Goal: Consume media (video, audio): Consume media (video, audio)

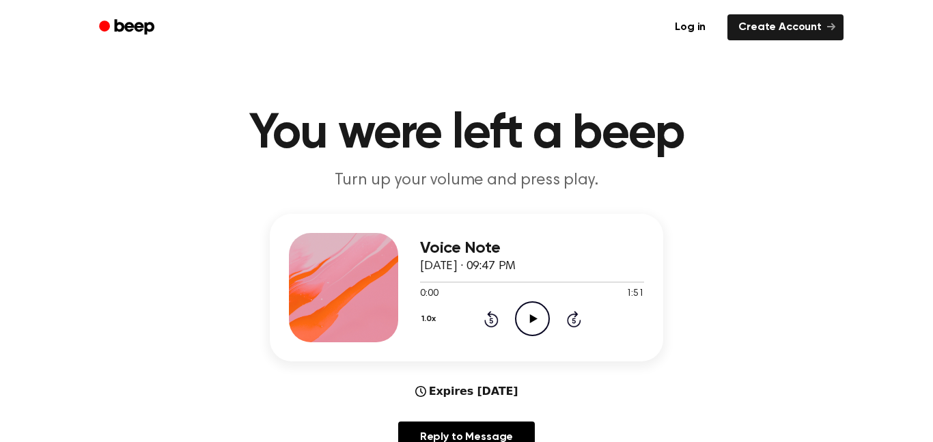
click at [532, 320] on icon at bounding box center [534, 318] width 8 height 9
click at [538, 325] on icon "Pause Audio" at bounding box center [532, 318] width 35 height 35
click at [542, 308] on icon "Play Audio" at bounding box center [532, 318] width 35 height 35
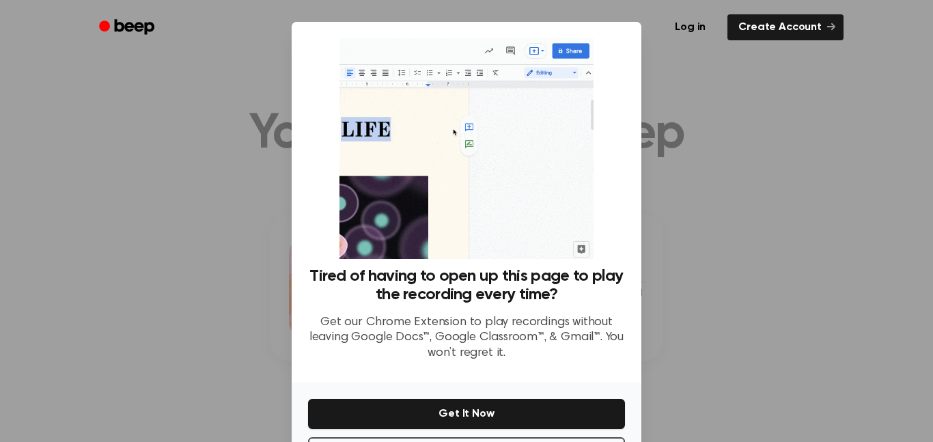
scroll to position [55, 0]
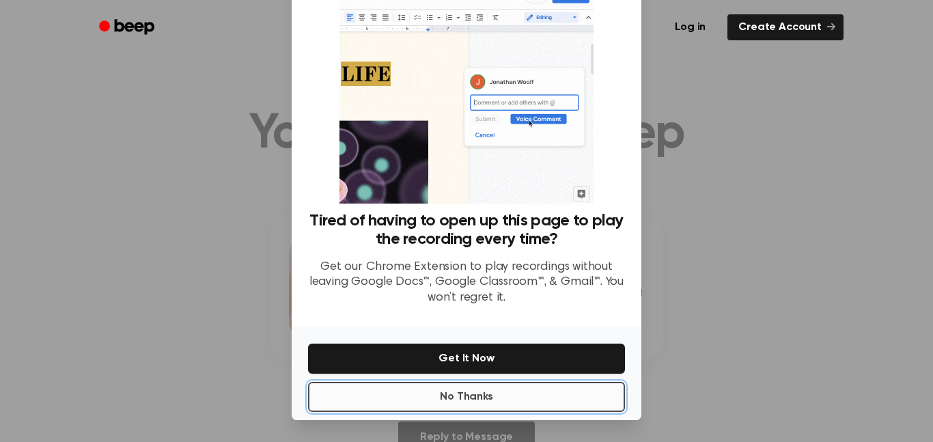
click at [553, 399] on button "No Thanks" at bounding box center [466, 397] width 317 height 30
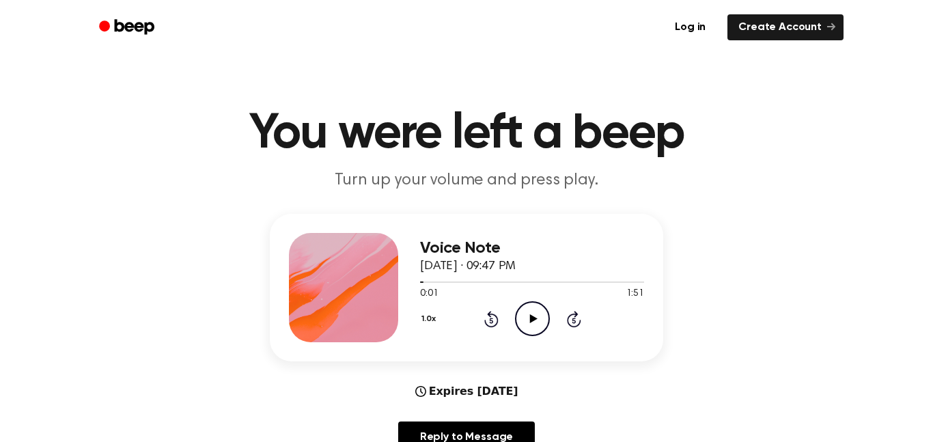
click at [525, 325] on icon "Play Audio" at bounding box center [532, 318] width 35 height 35
click at [532, 318] on icon "Pause Audio" at bounding box center [532, 318] width 35 height 35
click at [530, 312] on icon "Play Audio" at bounding box center [532, 318] width 35 height 35
click at [532, 314] on icon "Pause Audio" at bounding box center [532, 318] width 35 height 35
click at [413, 288] on div "Voice Note [DATE] · 09:47 PM 0:06 1:51 Your browser does not support the [objec…" at bounding box center [467, 288] width 394 height 148
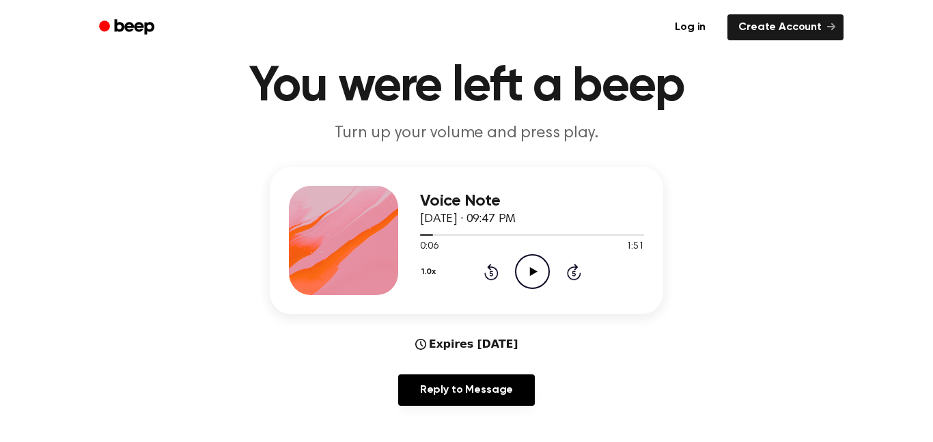
scroll to position [63, 0]
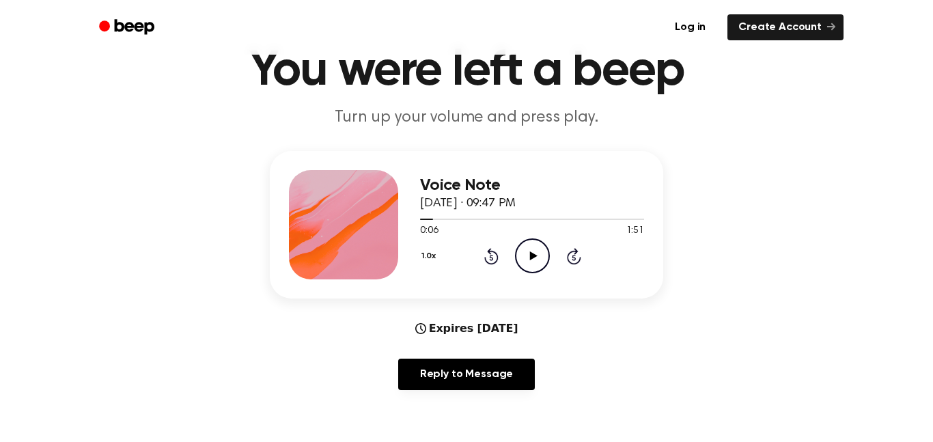
click at [439, 252] on button "1.0x" at bounding box center [430, 256] width 20 height 23
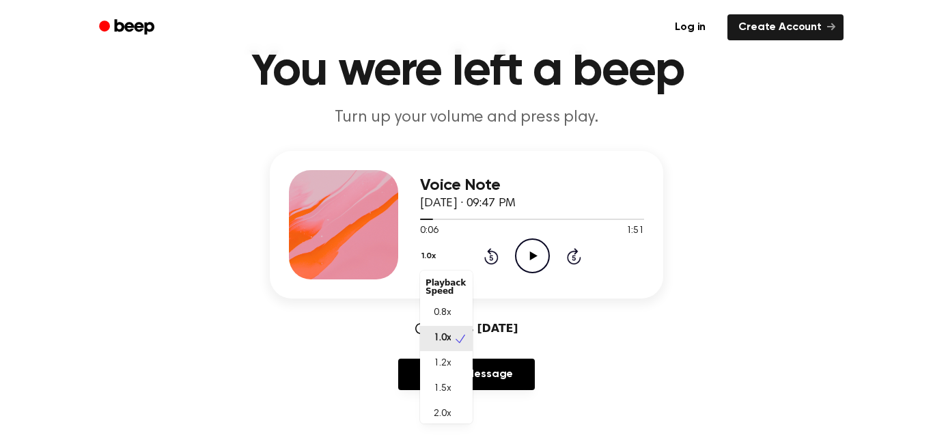
click at [415, 221] on div "Voice Note [DATE] · 09:47 PM 0:06 1:51 Your browser does not support the [objec…" at bounding box center [467, 225] width 394 height 148
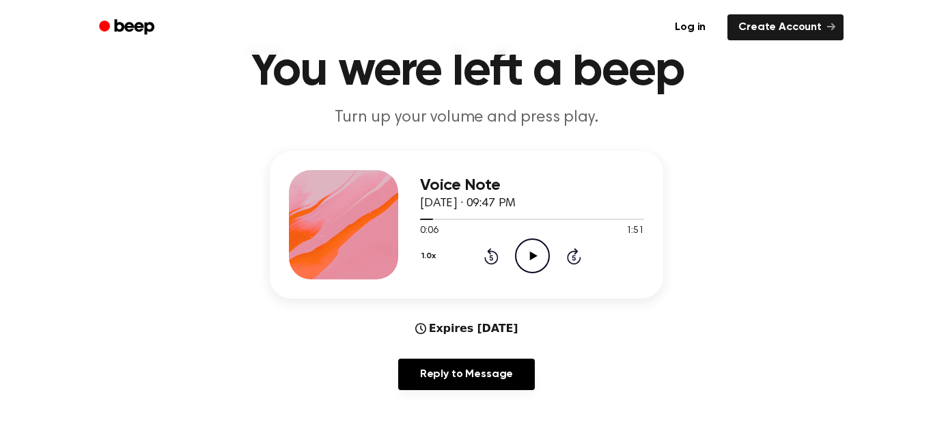
click at [425, 219] on span at bounding box center [427, 219] width 11 height 11
click at [519, 253] on icon "Play Audio" at bounding box center [532, 255] width 35 height 35
click at [543, 260] on icon "Pause Audio" at bounding box center [532, 255] width 35 height 35
click at [546, 258] on icon "Play Audio" at bounding box center [532, 255] width 35 height 35
click at [533, 262] on icon "Pause Audio" at bounding box center [532, 255] width 35 height 35
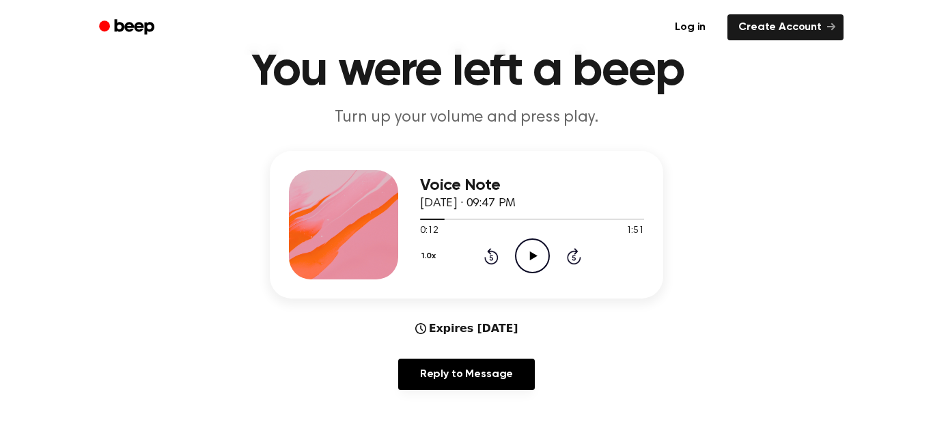
click at [540, 252] on icon "Play Audio" at bounding box center [532, 255] width 35 height 35
click at [527, 253] on icon "Pause Audio" at bounding box center [532, 255] width 35 height 35
click at [536, 263] on icon "Play Audio" at bounding box center [532, 255] width 35 height 35
click at [524, 263] on icon "Pause Audio" at bounding box center [532, 255] width 35 height 35
click at [547, 255] on icon "Play Audio" at bounding box center [532, 255] width 35 height 35
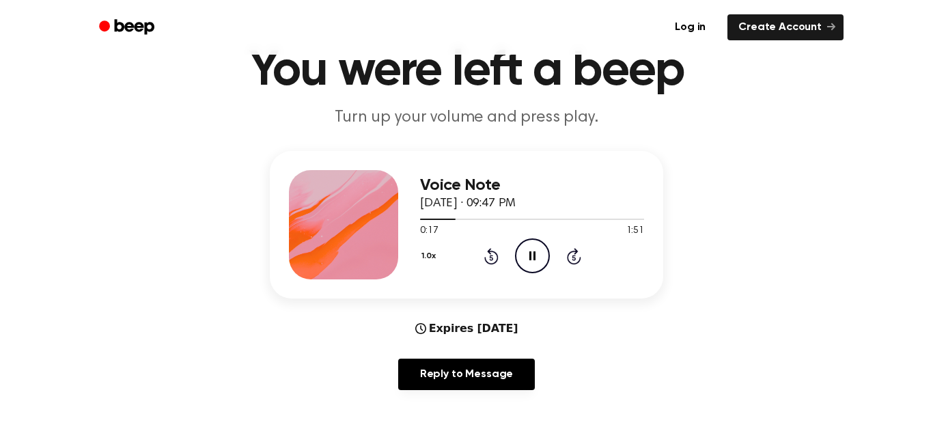
click at [532, 260] on icon "Pause Audio" at bounding box center [532, 255] width 35 height 35
click at [528, 262] on icon "Play Audio" at bounding box center [532, 255] width 35 height 35
click at [538, 266] on icon "Pause Audio" at bounding box center [532, 255] width 35 height 35
click at [525, 262] on icon "Play Audio" at bounding box center [532, 255] width 35 height 35
click at [537, 262] on icon "Pause Audio" at bounding box center [532, 255] width 35 height 35
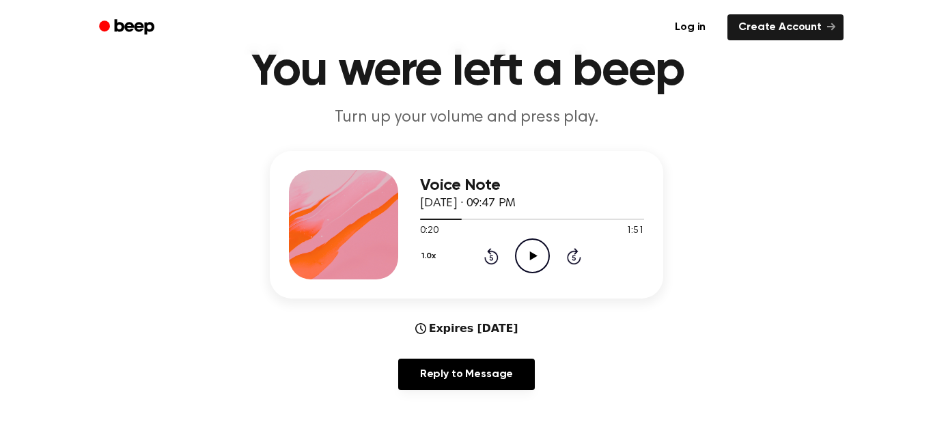
click at [441, 221] on div at bounding box center [532, 218] width 224 height 11
click at [538, 243] on icon "Play Audio" at bounding box center [532, 255] width 35 height 35
click at [527, 257] on icon "Pause Audio" at bounding box center [532, 255] width 35 height 35
click at [527, 255] on icon "Play Audio" at bounding box center [532, 255] width 35 height 35
click at [535, 258] on icon at bounding box center [533, 255] width 6 height 9
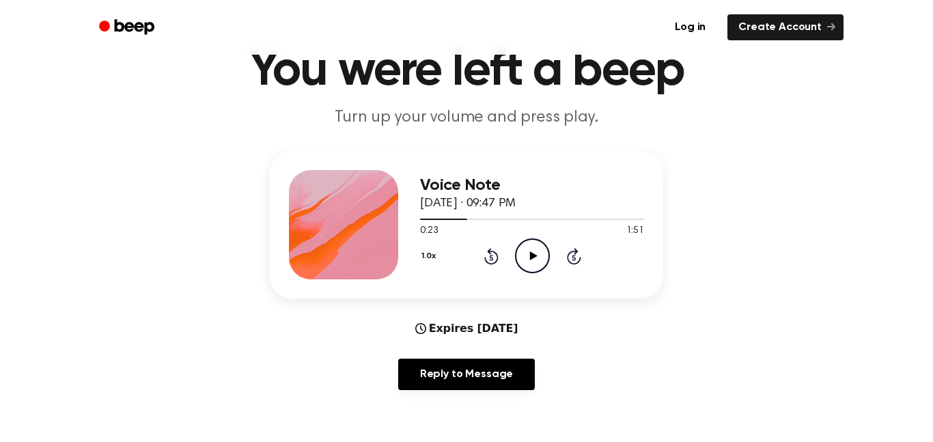
click at [535, 269] on icon "Play Audio" at bounding box center [532, 255] width 35 height 35
click at [538, 264] on icon "Pause Audio" at bounding box center [532, 255] width 35 height 35
click at [538, 269] on icon "Play Audio" at bounding box center [532, 255] width 35 height 35
click at [532, 270] on icon "Pause Audio" at bounding box center [532, 255] width 35 height 35
click at [520, 269] on icon "Play Audio" at bounding box center [532, 255] width 35 height 35
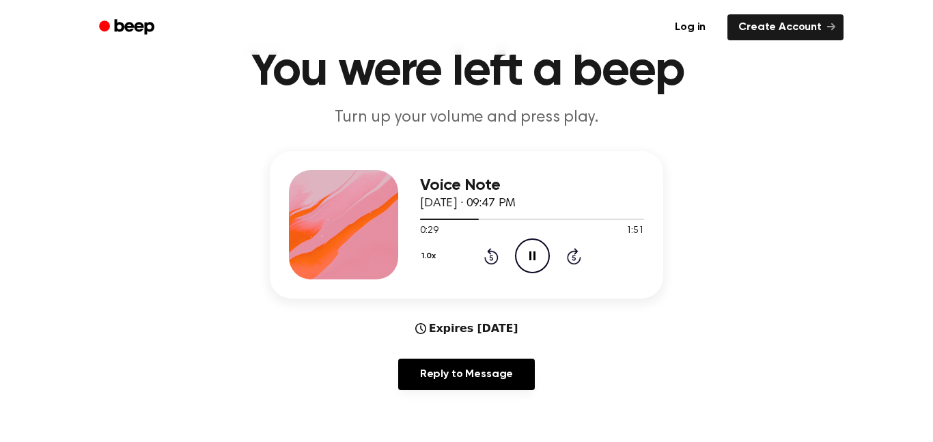
click at [536, 271] on icon "Pause Audio" at bounding box center [532, 255] width 35 height 35
click at [531, 267] on icon "Play Audio" at bounding box center [532, 255] width 35 height 35
click at [540, 256] on icon "Pause Audio" at bounding box center [532, 255] width 35 height 35
click at [520, 238] on div "0:31 1:51" at bounding box center [532, 231] width 224 height 14
click at [527, 266] on icon "Play Audio" at bounding box center [532, 255] width 35 height 35
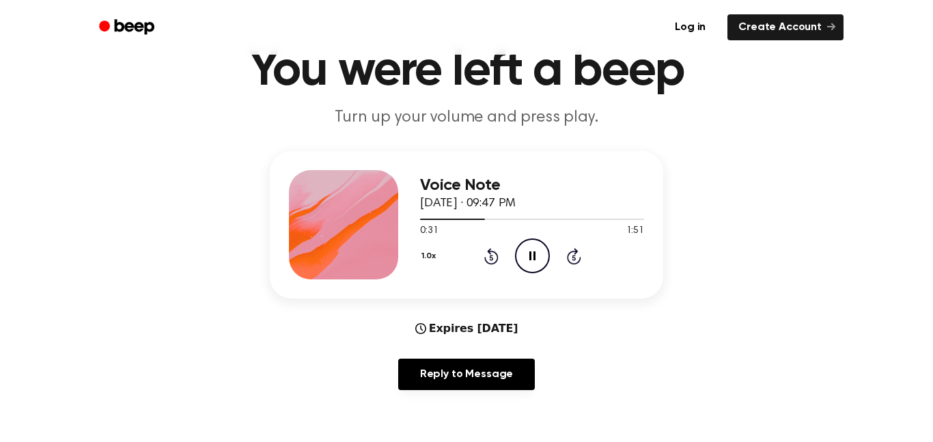
click at [534, 262] on icon "Pause Audio" at bounding box center [532, 255] width 35 height 35
click at [546, 260] on icon "Play Audio" at bounding box center [532, 255] width 35 height 35
click at [536, 262] on icon "Pause Audio" at bounding box center [532, 255] width 35 height 35
click at [543, 251] on icon "Play Audio" at bounding box center [532, 255] width 35 height 35
click at [534, 264] on icon "Pause Audio" at bounding box center [532, 255] width 35 height 35
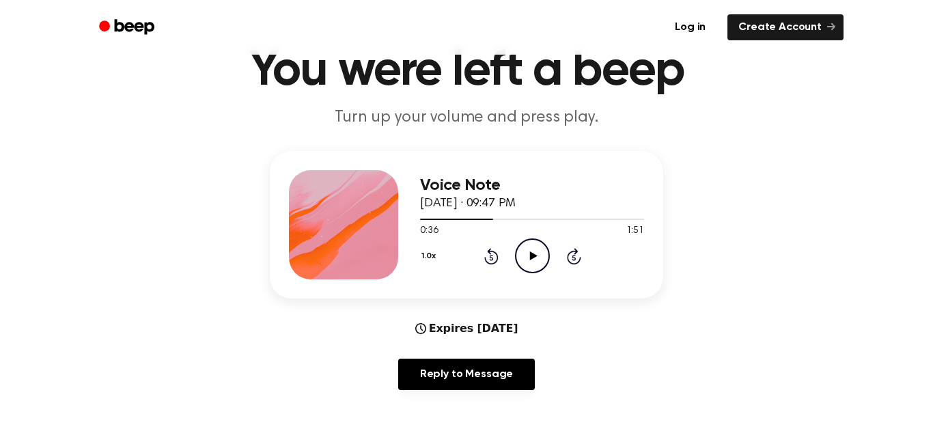
click at [543, 262] on icon "Play Audio" at bounding box center [532, 255] width 35 height 35
click at [534, 269] on icon "Pause Audio" at bounding box center [532, 255] width 35 height 35
click at [489, 225] on div "0:38 1:51" at bounding box center [532, 231] width 224 height 14
click at [488, 225] on div "0:38 1:51" at bounding box center [532, 231] width 224 height 14
click at [482, 219] on div at bounding box center [458, 219] width 77 height 1
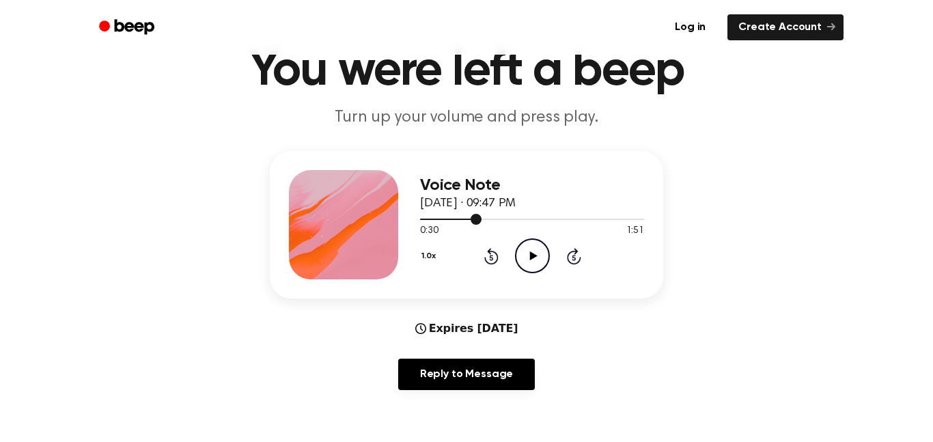
click at [527, 269] on icon "Play Audio" at bounding box center [532, 255] width 35 height 35
click at [538, 264] on icon "Pause Audio" at bounding box center [532, 255] width 35 height 35
click at [518, 263] on icon "Play Audio" at bounding box center [532, 255] width 35 height 35
click at [530, 272] on icon "Pause Audio" at bounding box center [532, 255] width 35 height 35
click at [534, 263] on icon "Play Audio" at bounding box center [532, 255] width 35 height 35
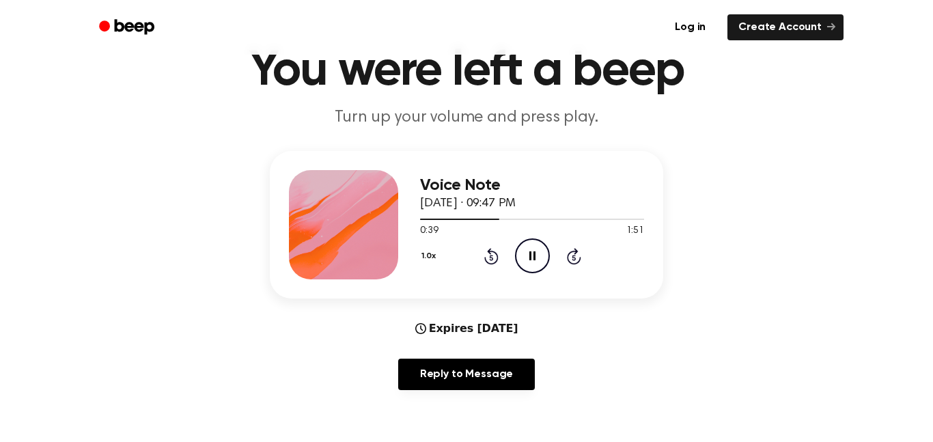
click at [538, 268] on icon "Pause Audio" at bounding box center [532, 255] width 35 height 35
click at [534, 260] on icon "Play Audio" at bounding box center [532, 255] width 35 height 35
click at [535, 270] on icon "Pause Audio" at bounding box center [532, 255] width 35 height 35
click at [474, 219] on div at bounding box center [461, 219] width 83 height 1
click at [528, 253] on icon "Play Audio" at bounding box center [532, 255] width 35 height 35
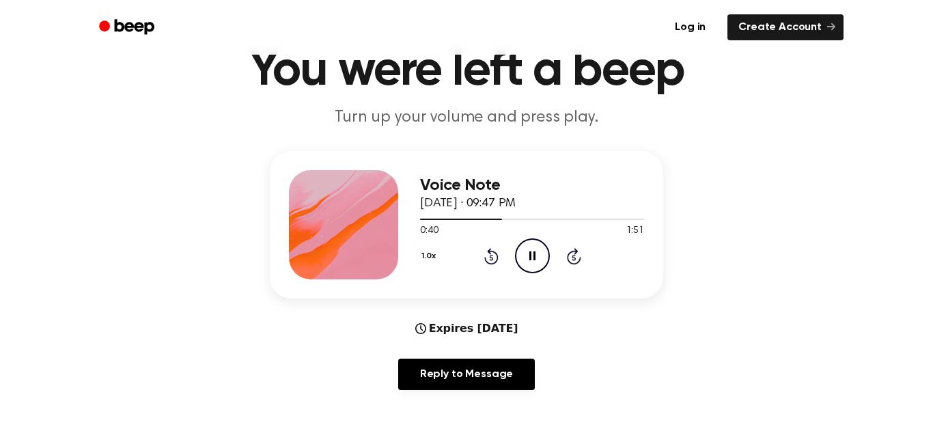
click at [532, 256] on icon "Pause Audio" at bounding box center [532, 255] width 35 height 35
click at [534, 259] on icon "Play Audio" at bounding box center [532, 255] width 35 height 35
click at [539, 260] on icon "Pause Audio" at bounding box center [532, 255] width 35 height 35
click at [545, 263] on icon "Play Audio" at bounding box center [532, 255] width 35 height 35
click at [533, 264] on icon "Pause Audio" at bounding box center [532, 255] width 35 height 35
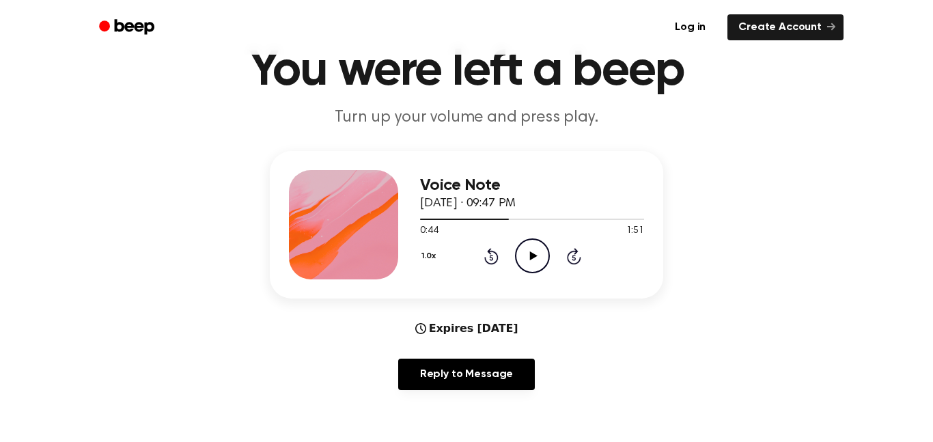
click at [537, 264] on icon "Play Audio" at bounding box center [532, 255] width 35 height 35
click at [534, 263] on icon "Pause Audio" at bounding box center [532, 255] width 35 height 35
click at [525, 269] on icon "Play Audio" at bounding box center [532, 255] width 35 height 35
click at [535, 269] on icon "Pause Audio" at bounding box center [532, 255] width 35 height 35
click at [521, 266] on icon "Play Audio" at bounding box center [532, 255] width 35 height 35
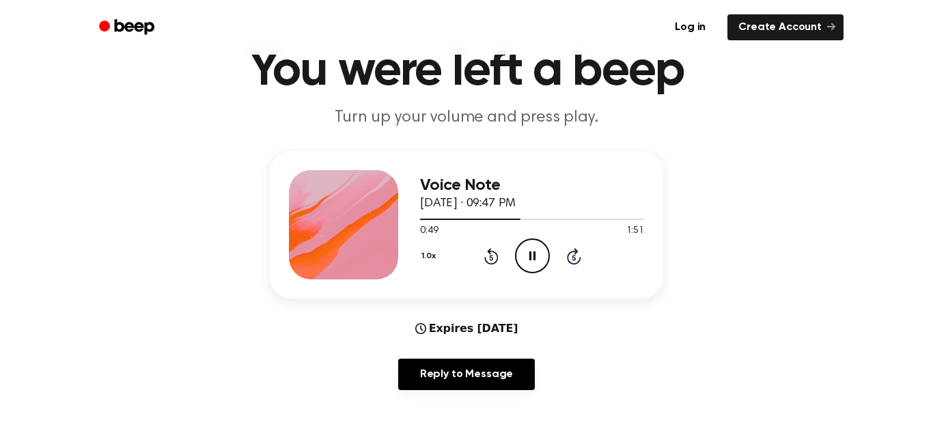
click at [540, 262] on icon "Pause Audio" at bounding box center [532, 255] width 35 height 35
click at [506, 272] on div "1.0x Rewind 5 seconds Play Audio Skip 5 seconds" at bounding box center [532, 255] width 224 height 35
click at [541, 262] on icon "Play Audio" at bounding box center [532, 255] width 35 height 35
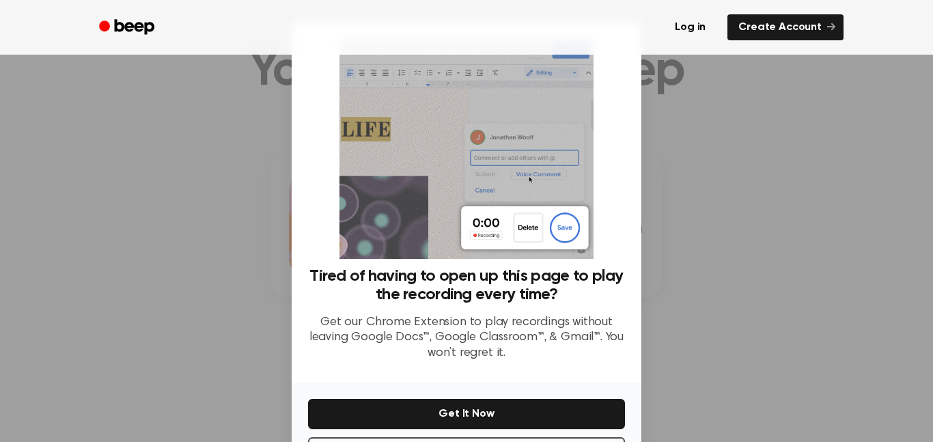
scroll to position [55, 0]
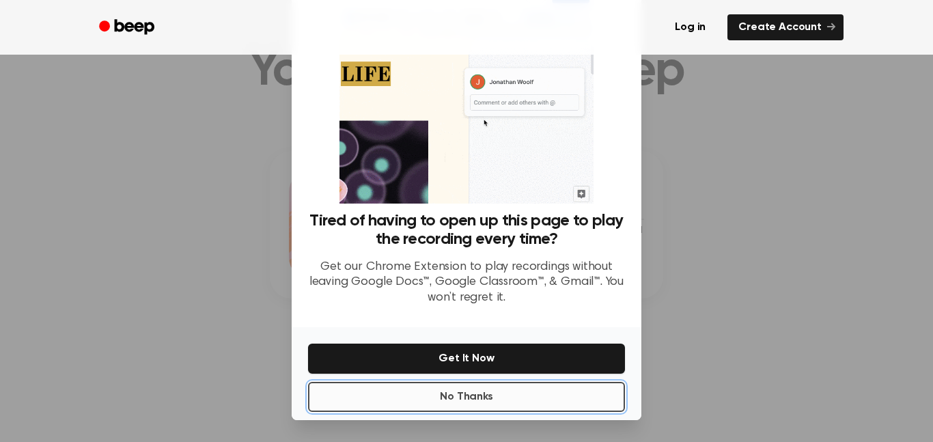
click at [533, 405] on button "No Thanks" at bounding box center [466, 397] width 317 height 30
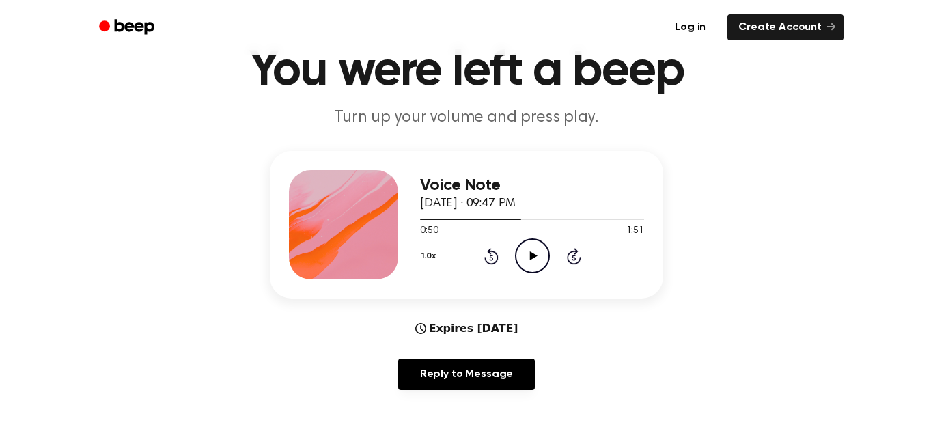
click at [525, 259] on icon "Play Audio" at bounding box center [532, 255] width 35 height 35
click at [536, 262] on icon "Pause Audio" at bounding box center [532, 255] width 35 height 35
click at [566, 258] on icon "Skip 5 seconds" at bounding box center [573, 256] width 15 height 18
click at [496, 263] on icon at bounding box center [491, 256] width 14 height 16
click at [536, 266] on icon "Play Audio" at bounding box center [532, 255] width 35 height 35
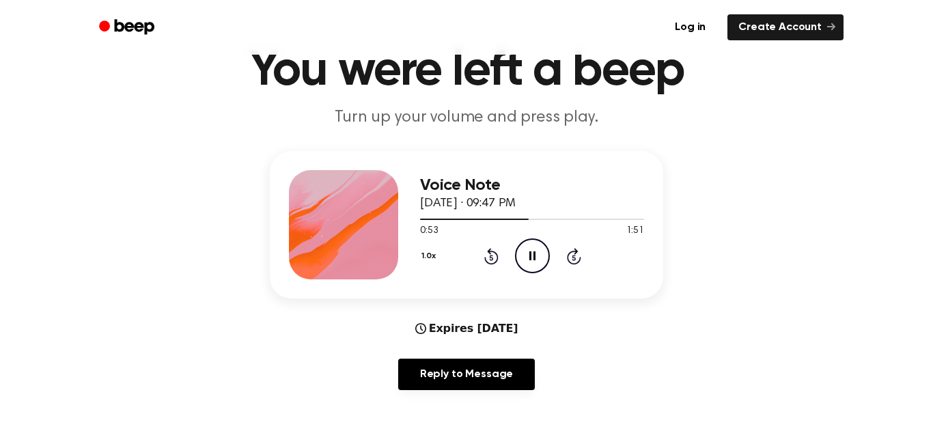
click at [538, 264] on icon "Pause Audio" at bounding box center [532, 255] width 35 height 35
click at [527, 264] on icon "Play Audio" at bounding box center [532, 255] width 35 height 35
click at [538, 262] on icon "Pause Audio" at bounding box center [532, 255] width 35 height 35
click at [535, 262] on icon "Play Audio" at bounding box center [532, 255] width 35 height 35
click at [529, 253] on icon "Pause Audio" at bounding box center [532, 255] width 35 height 35
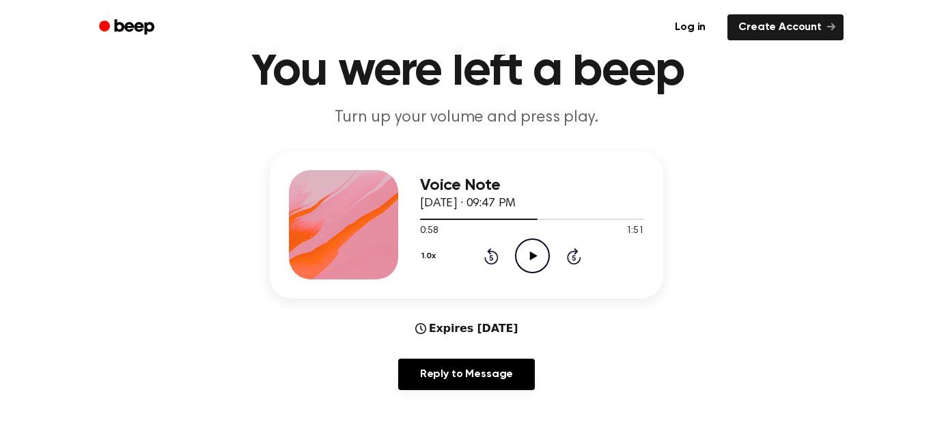
click at [479, 219] on div at bounding box center [479, 219] width 118 height 1
click at [573, 264] on icon at bounding box center [574, 256] width 14 height 16
click at [574, 258] on icon at bounding box center [573, 257] width 3 height 5
click at [566, 259] on icon "Skip 5 seconds" at bounding box center [573, 256] width 15 height 18
click at [567, 256] on icon at bounding box center [574, 256] width 14 height 16
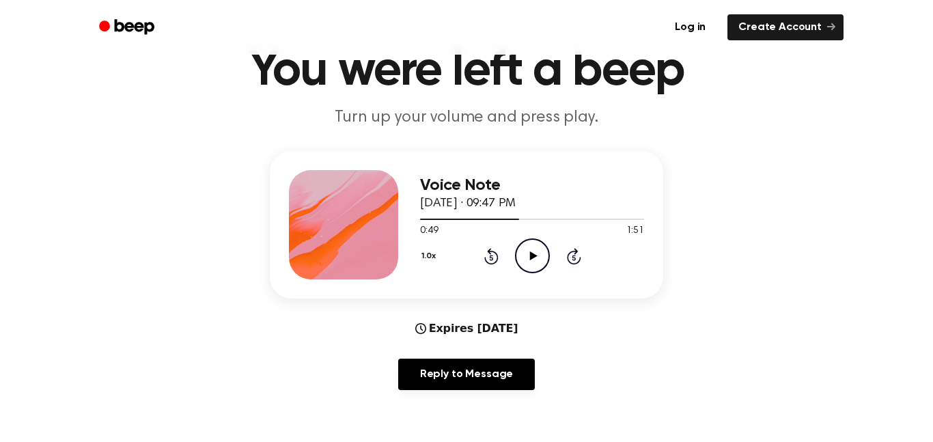
click at [568, 264] on icon "Skip 5 seconds" at bounding box center [573, 256] width 15 height 18
click at [533, 263] on icon "Play Audio" at bounding box center [532, 255] width 35 height 35
click at [527, 256] on icon "Pause Audio" at bounding box center [532, 255] width 35 height 35
click at [539, 262] on icon "Play Audio" at bounding box center [532, 255] width 35 height 35
click at [536, 258] on icon "Pause Audio" at bounding box center [532, 255] width 35 height 35
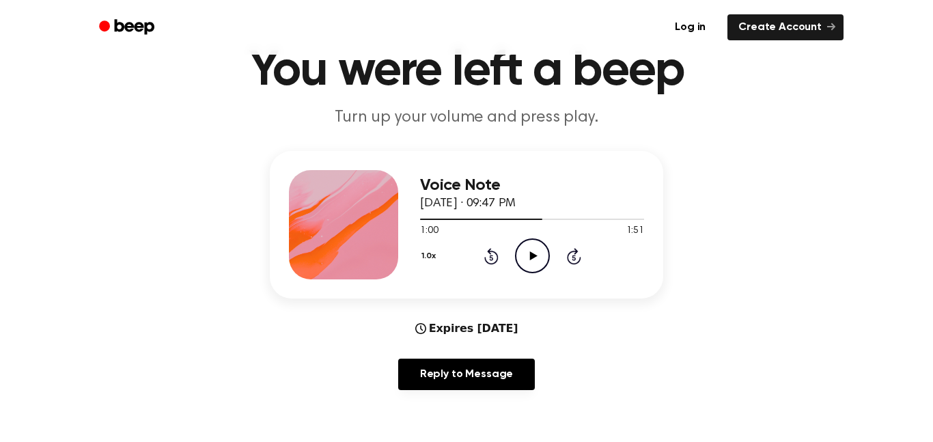
click at [539, 260] on icon "Play Audio" at bounding box center [532, 255] width 35 height 35
click at [538, 269] on icon "Pause Audio" at bounding box center [532, 255] width 35 height 35
click at [536, 271] on icon "Play Audio" at bounding box center [532, 255] width 35 height 35
click at [535, 265] on icon "Pause Audio" at bounding box center [532, 255] width 35 height 35
click at [538, 258] on icon "Play Audio" at bounding box center [532, 255] width 35 height 35
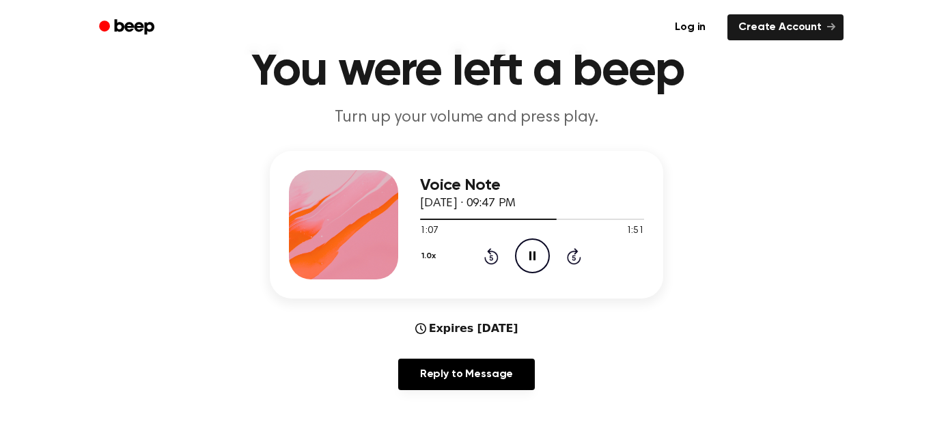
click at [535, 265] on icon "Pause Audio" at bounding box center [532, 255] width 35 height 35
click at [530, 256] on icon "Play Audio" at bounding box center [532, 255] width 35 height 35
click at [532, 269] on icon "Pause Audio" at bounding box center [532, 255] width 35 height 35
click at [540, 265] on icon "Play Audio" at bounding box center [532, 255] width 35 height 35
click at [543, 257] on icon "Pause Audio" at bounding box center [532, 255] width 35 height 35
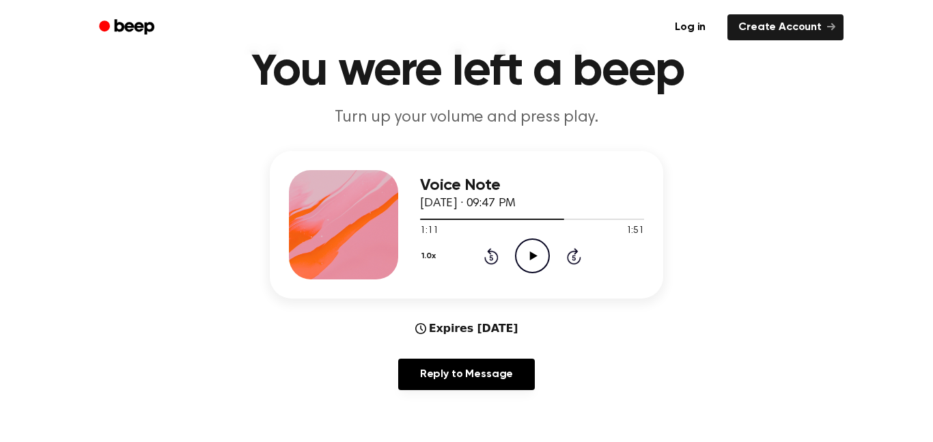
click at [538, 268] on icon "Play Audio" at bounding box center [532, 255] width 35 height 35
click at [538, 268] on icon "Pause Audio" at bounding box center [532, 255] width 35 height 35
click at [539, 262] on icon "Play Audio" at bounding box center [532, 255] width 35 height 35
click at [536, 261] on icon "Pause Audio" at bounding box center [532, 255] width 35 height 35
click at [527, 265] on icon "Play Audio" at bounding box center [532, 255] width 35 height 35
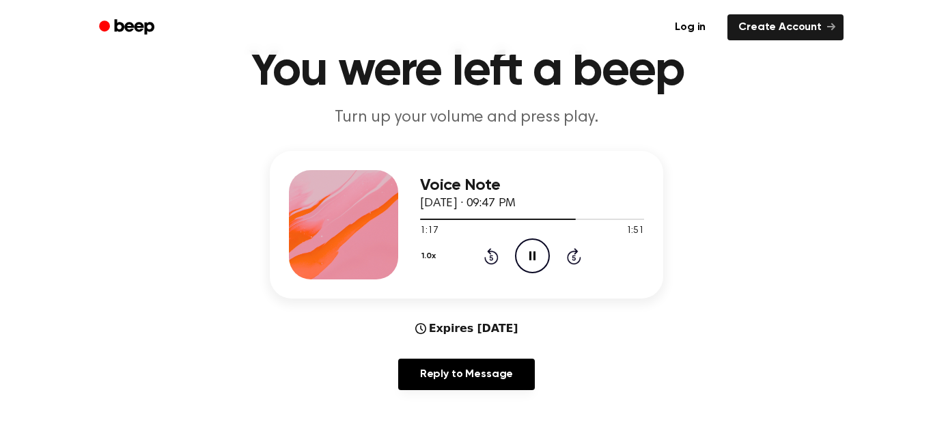
click at [532, 256] on icon "Pause Audio" at bounding box center [532, 255] width 35 height 35
click at [527, 268] on icon "Play Audio" at bounding box center [532, 255] width 35 height 35
click at [545, 266] on icon "Pause Audio" at bounding box center [532, 255] width 35 height 35
click at [534, 256] on icon at bounding box center [534, 255] width 8 height 9
click at [540, 266] on icon "Pause Audio" at bounding box center [532, 255] width 35 height 35
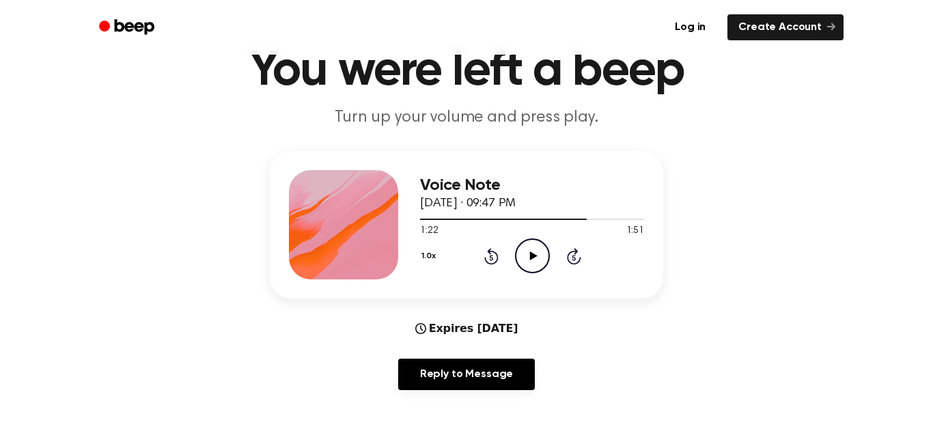
click at [545, 253] on icon "Play Audio" at bounding box center [532, 255] width 35 height 35
click at [537, 262] on icon "Pause Audio" at bounding box center [532, 255] width 35 height 35
click at [544, 264] on icon "Play Audio" at bounding box center [532, 255] width 35 height 35
click at [536, 267] on icon "Pause Audio" at bounding box center [532, 255] width 35 height 35
click at [536, 258] on icon "Play Audio" at bounding box center [532, 255] width 35 height 35
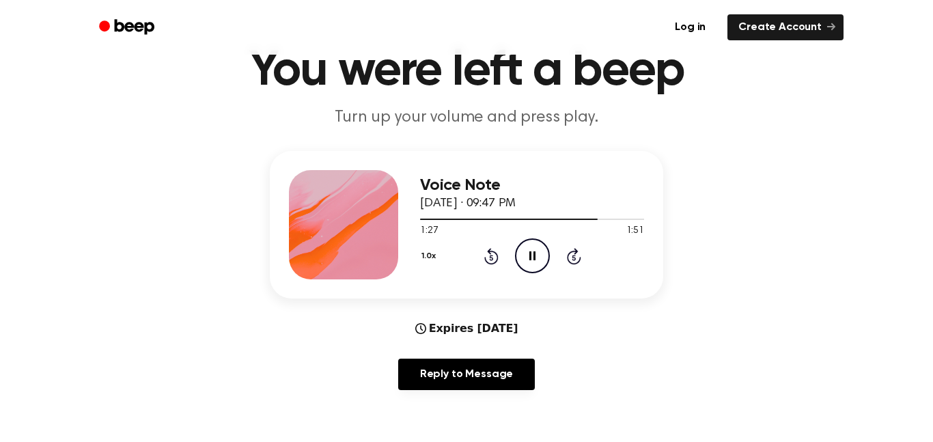
click at [540, 258] on icon "Pause Audio" at bounding box center [532, 255] width 35 height 35
click at [586, 219] on div at bounding box center [509, 219] width 178 height 1
click at [527, 257] on icon "Play Audio" at bounding box center [532, 255] width 35 height 35
click at [582, 214] on span at bounding box center [582, 219] width 11 height 11
click at [530, 262] on icon "Pause Audio" at bounding box center [532, 255] width 35 height 35
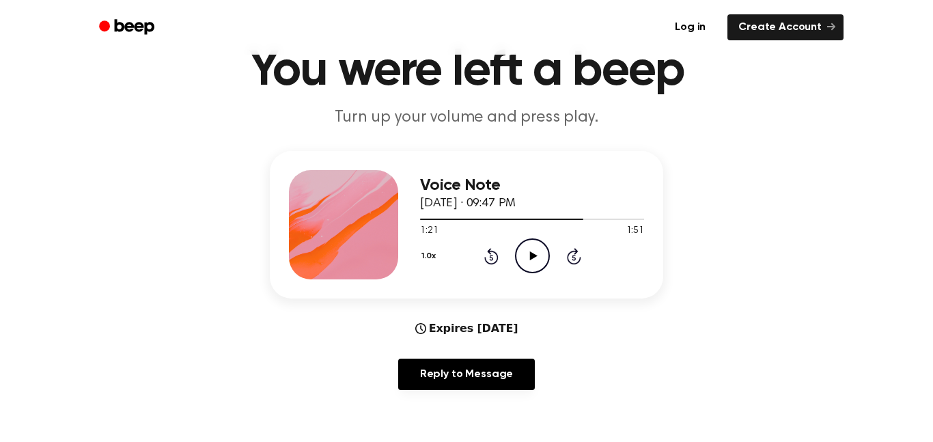
click at [533, 262] on icon "Play Audio" at bounding box center [532, 255] width 35 height 35
click at [535, 266] on icon "Pause Audio" at bounding box center [532, 255] width 35 height 35
click at [534, 256] on icon at bounding box center [534, 255] width 8 height 9
click at [593, 219] on div at bounding box center [513, 219] width 186 height 1
click at [532, 262] on icon "Pause Audio" at bounding box center [532, 255] width 35 height 35
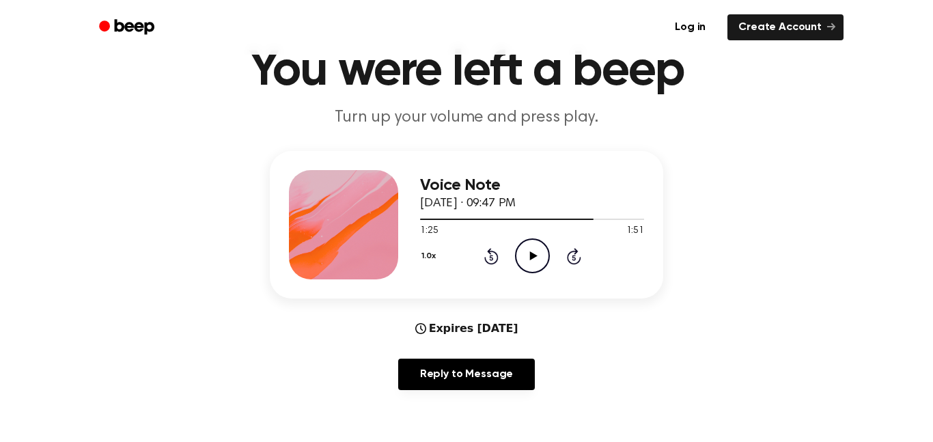
click at [538, 269] on icon "Play Audio" at bounding box center [532, 255] width 35 height 35
